Goal: Navigation & Orientation: Find specific page/section

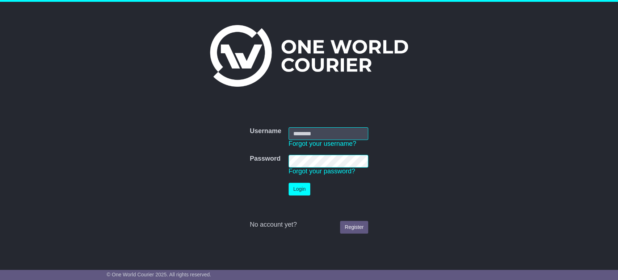
type input "**********"
click at [307, 189] on button "Login" at bounding box center [300, 189] width 22 height 13
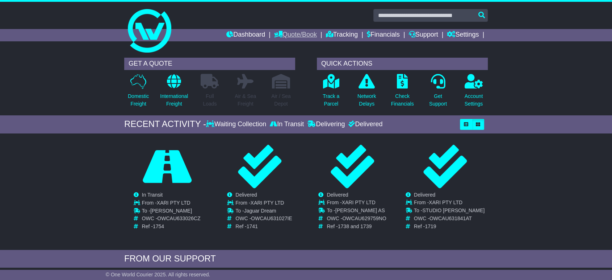
click at [297, 36] on link "Quote/Book" at bounding box center [295, 35] width 43 height 12
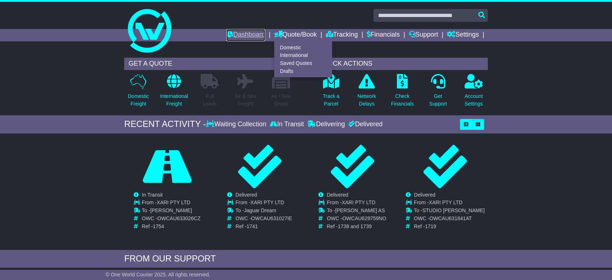
click at [243, 32] on link "Dashboard" at bounding box center [245, 35] width 39 height 12
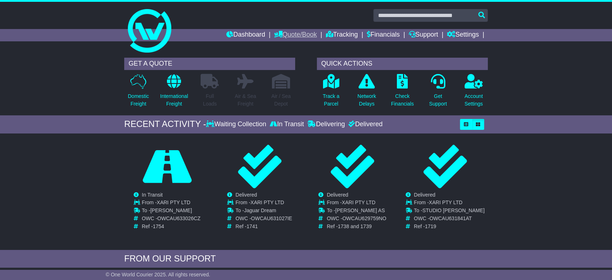
click at [276, 36] on link "Quote/Book" at bounding box center [295, 35] width 43 height 12
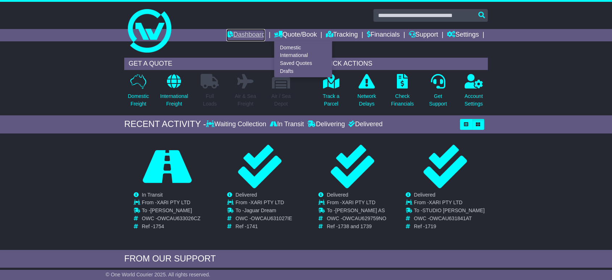
click at [229, 36] on link "Dashboard" at bounding box center [245, 35] width 39 height 12
